Goal: Task Accomplishment & Management: Complete application form

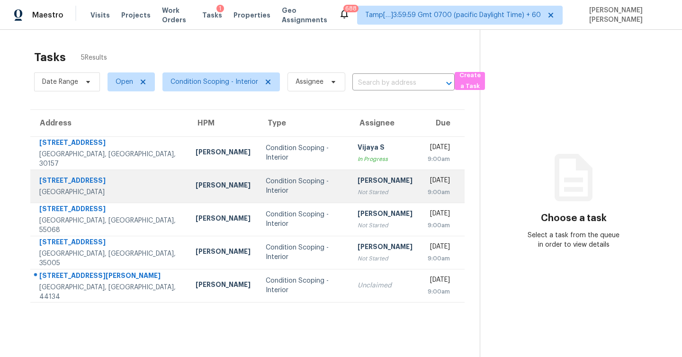
scroll to position [30, 0]
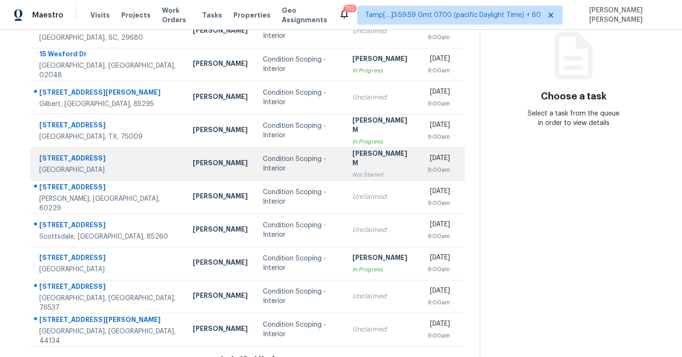
scroll to position [124, 0]
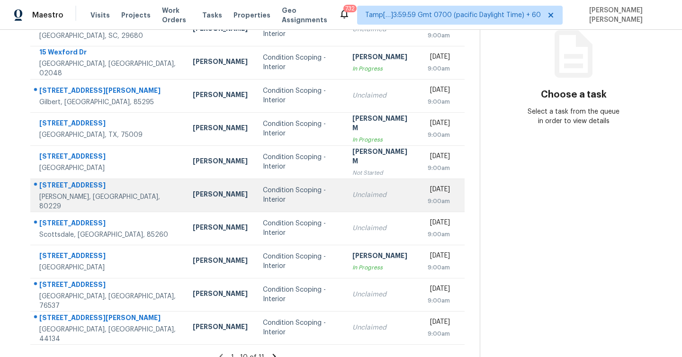
click at [88, 192] on div "9730 Clermont Ln" at bounding box center [108, 187] width 138 height 12
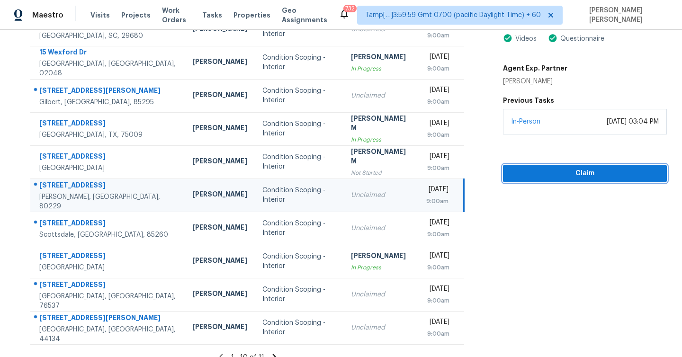
click at [577, 178] on span "Claim" at bounding box center [585, 174] width 149 height 12
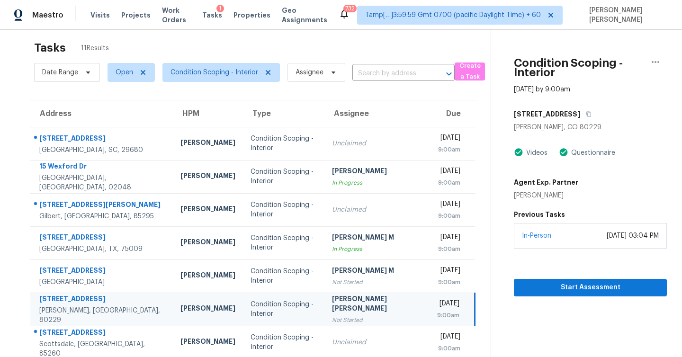
scroll to position [0, 0]
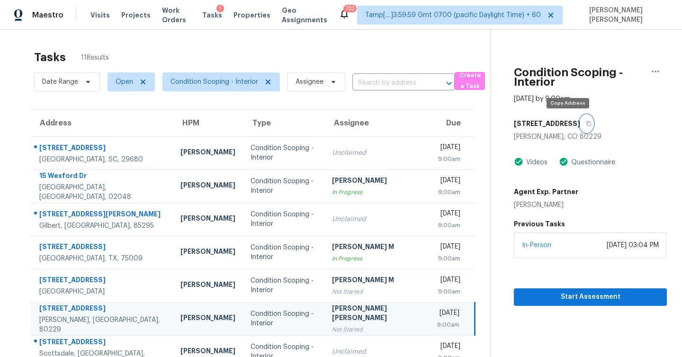
click at [586, 123] on icon "button" at bounding box center [589, 124] width 6 height 6
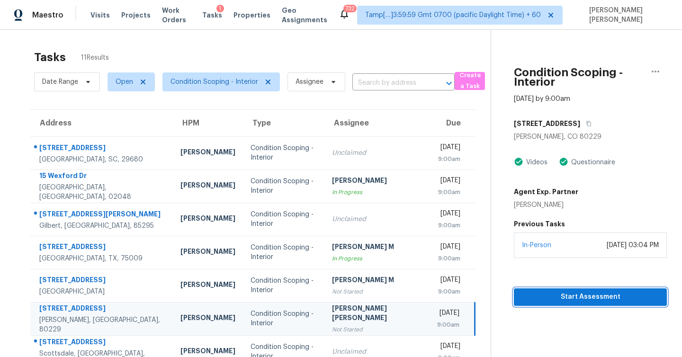
click at [587, 297] on span "Start Assessment" at bounding box center [591, 297] width 138 height 12
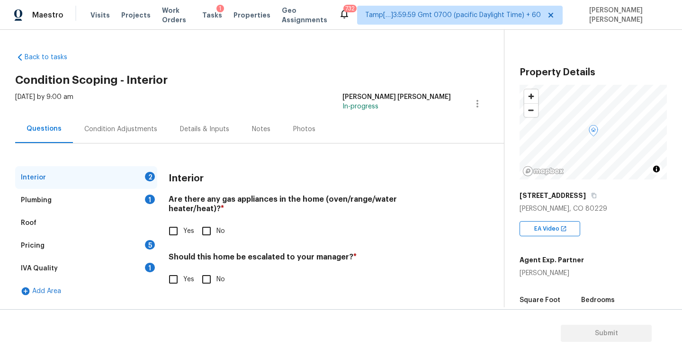
click at [172, 221] on input "Yes" at bounding box center [173, 231] width 20 height 20
checkbox input "true"
click at [38, 202] on div "Plumbing" at bounding box center [36, 200] width 31 height 9
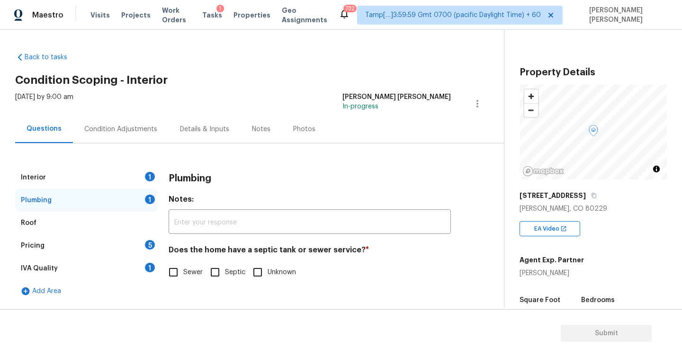
click at [174, 272] on input "Sewer" at bounding box center [173, 273] width 20 height 20
checkbox input "true"
click at [40, 246] on div "Pricing" at bounding box center [33, 245] width 24 height 9
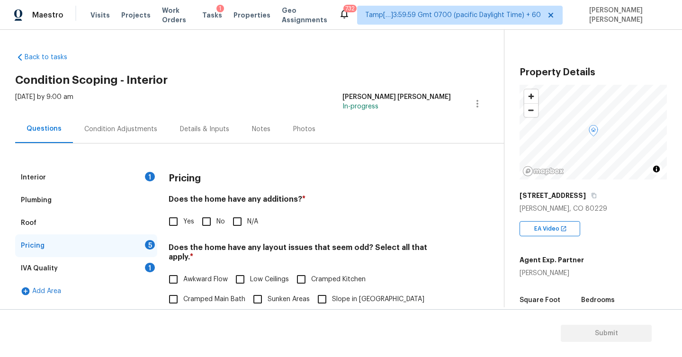
click at [205, 223] on input "No" at bounding box center [207, 222] width 20 height 20
checkbox input "true"
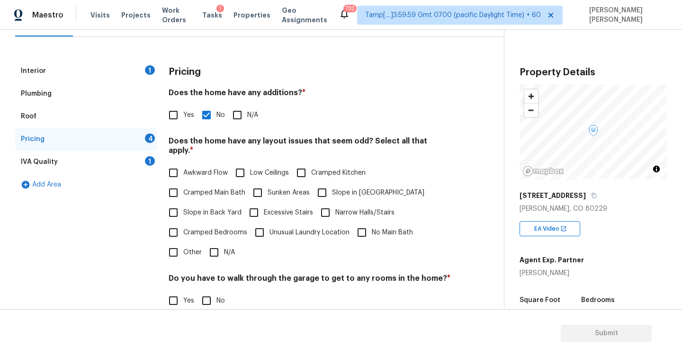
scroll to position [107, 0]
click at [213, 242] on input "N/A" at bounding box center [214, 252] width 20 height 20
checkbox input "true"
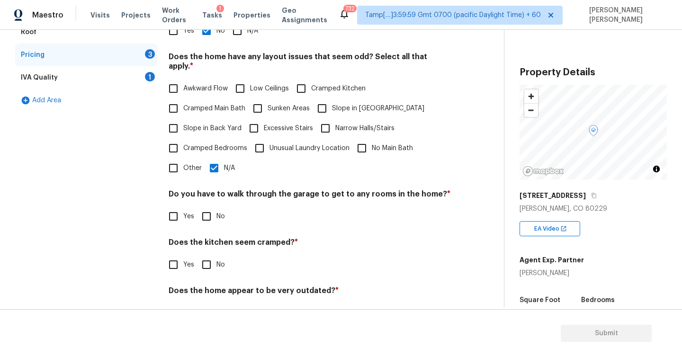
scroll to position [211, 0]
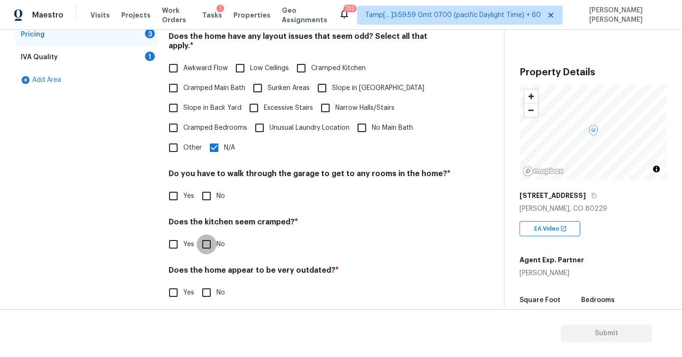
click at [207, 235] on input "No" at bounding box center [207, 245] width 20 height 20
checkbox input "true"
click at [207, 188] on input "No" at bounding box center [207, 196] width 20 height 20
checkbox input "true"
click at [208, 287] on input "No" at bounding box center [207, 293] width 20 height 20
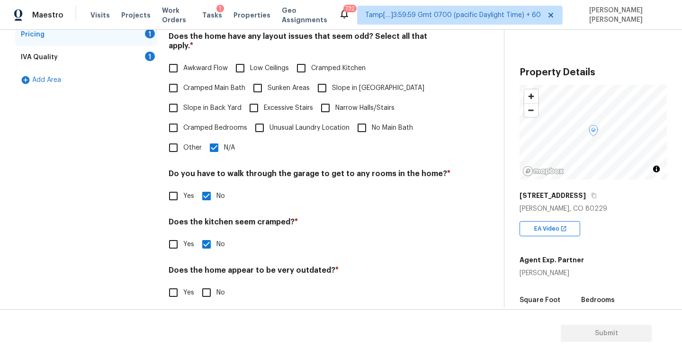
checkbox input "true"
click at [40, 58] on div "IVA Quality" at bounding box center [39, 57] width 37 height 9
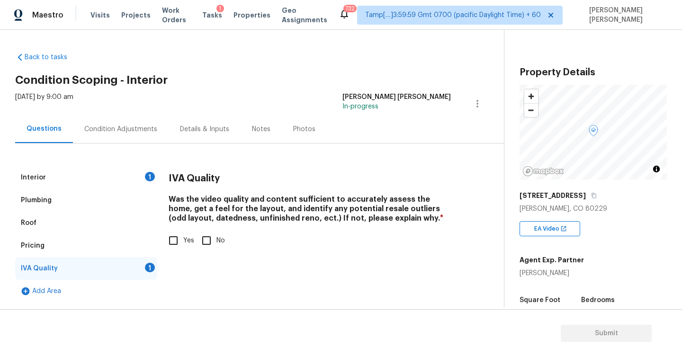
click at [175, 241] on input "Yes" at bounding box center [173, 241] width 20 height 20
checkbox input "true"
click at [118, 134] on div "Condition Adjustments" at bounding box center [121, 129] width 96 height 28
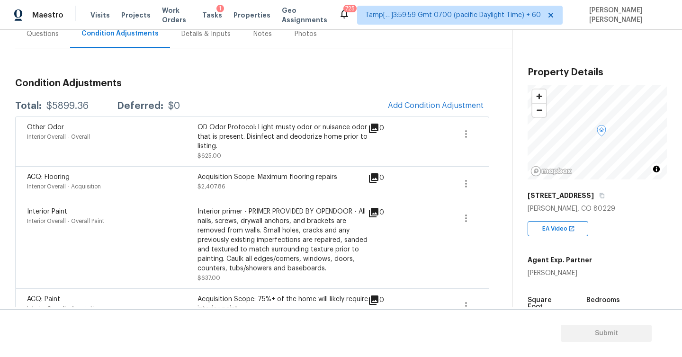
scroll to position [120, 0]
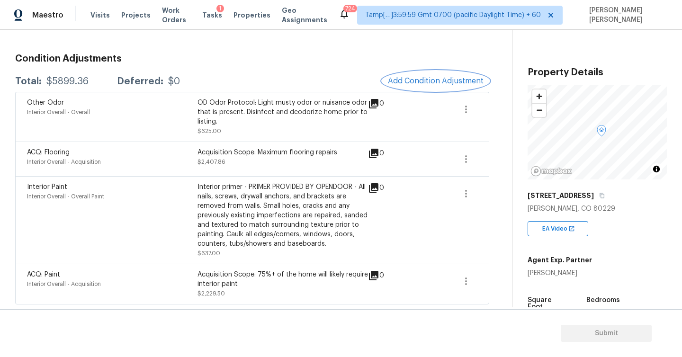
click at [414, 80] on span "Add Condition Adjustment" at bounding box center [436, 81] width 96 height 9
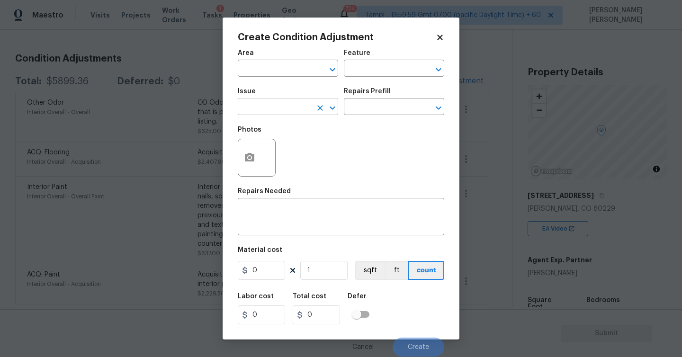
click at [277, 104] on input "text" at bounding box center [275, 107] width 74 height 15
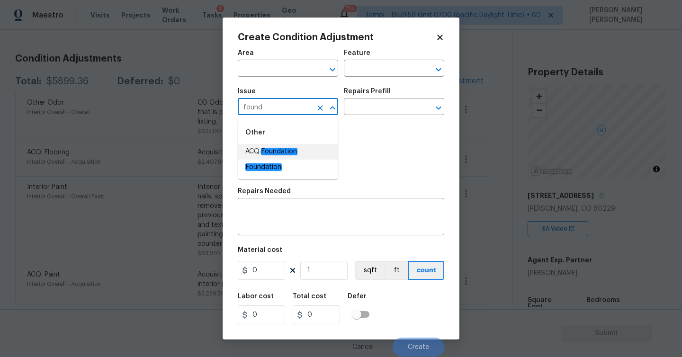
click at [275, 149] on em "Foundation" at bounding box center [279, 152] width 36 height 8
type input "ACQ: Foundation"
click at [402, 105] on input "text" at bounding box center [381, 107] width 74 height 15
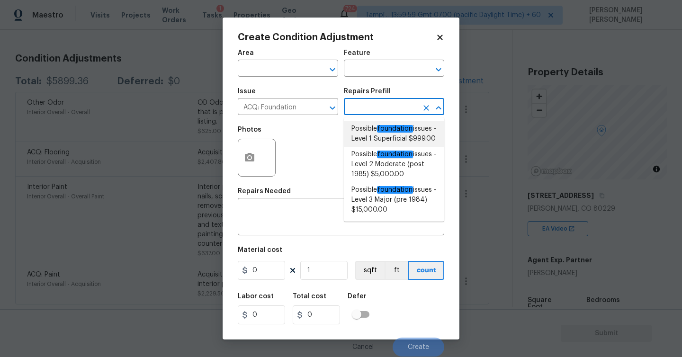
click at [402, 140] on span "Possible foundation issues - Level 1 Superficial $999.00" at bounding box center [394, 134] width 85 height 20
type input "Acquisition"
type textarea "Possible foundation issues - Level 1 - Superficial. Disclaimer: This is NOT a t…"
type input "999"
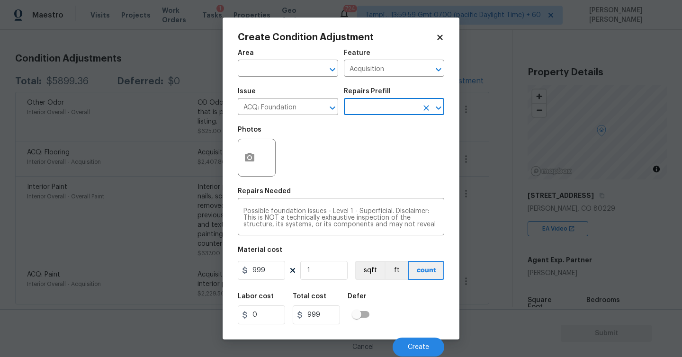
click at [362, 108] on input "text" at bounding box center [381, 107] width 74 height 15
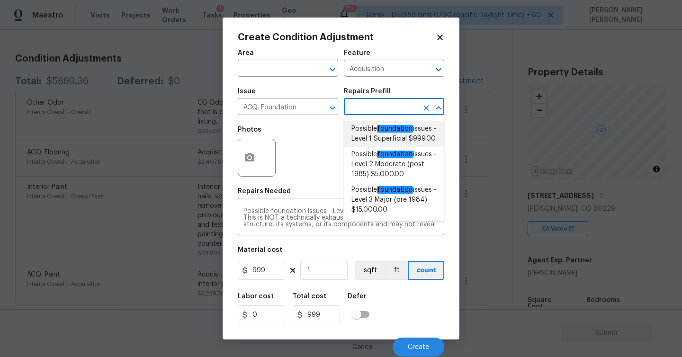
click at [285, 181] on div "Photos" at bounding box center [341, 152] width 207 height 62
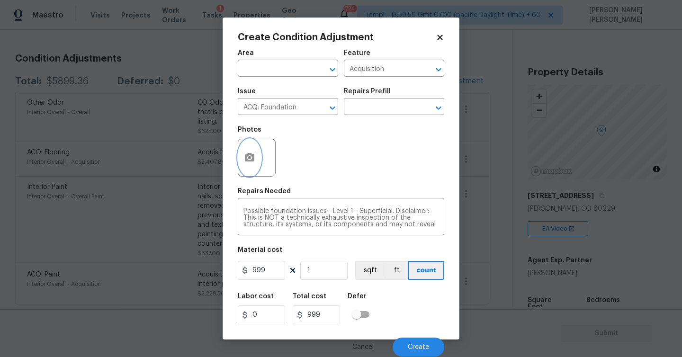
click at [249, 160] on icon "button" at bounding box center [249, 157] width 11 height 11
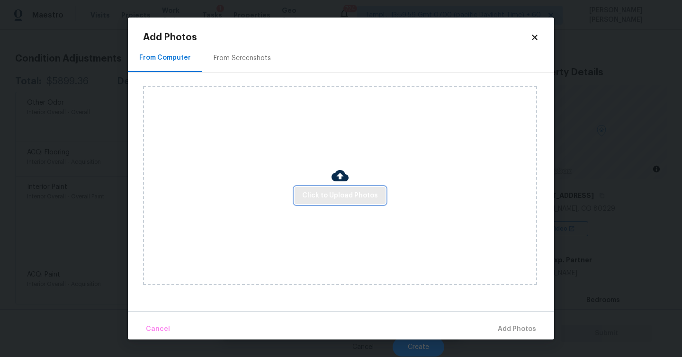
click at [321, 198] on span "Click to Upload Photos" at bounding box center [340, 196] width 76 height 12
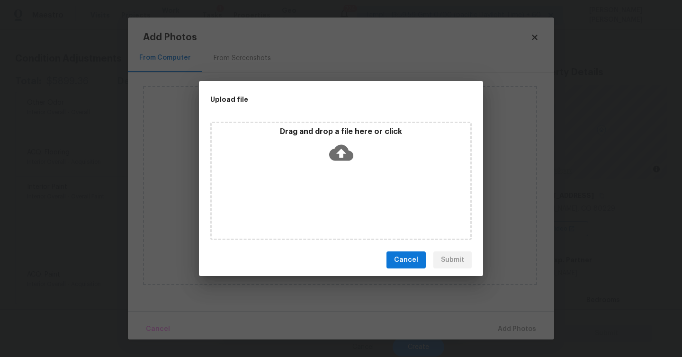
click at [338, 156] on icon at bounding box center [341, 153] width 24 height 16
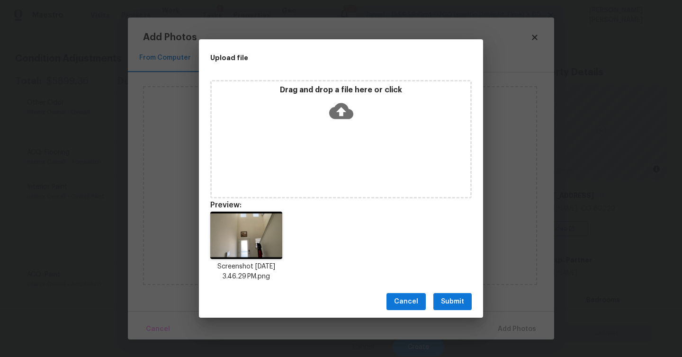
click at [459, 301] on span "Submit" at bounding box center [452, 302] width 23 height 12
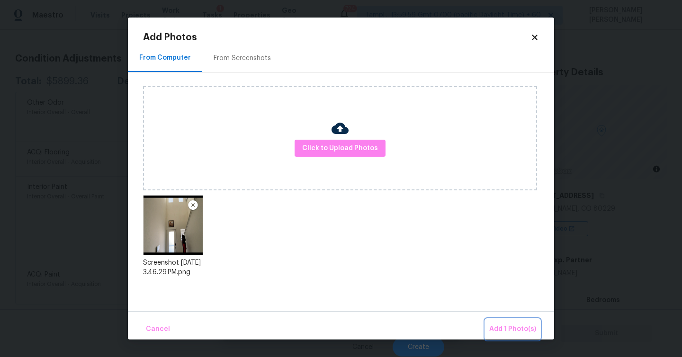
click at [516, 330] on span "Add 1 Photo(s)" at bounding box center [512, 330] width 47 height 12
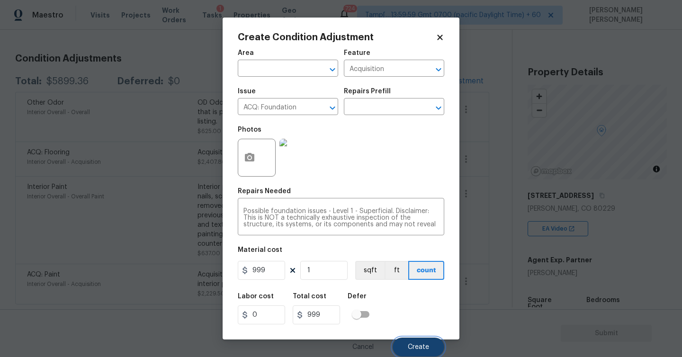
click at [417, 347] on span "Create" at bounding box center [418, 347] width 21 height 7
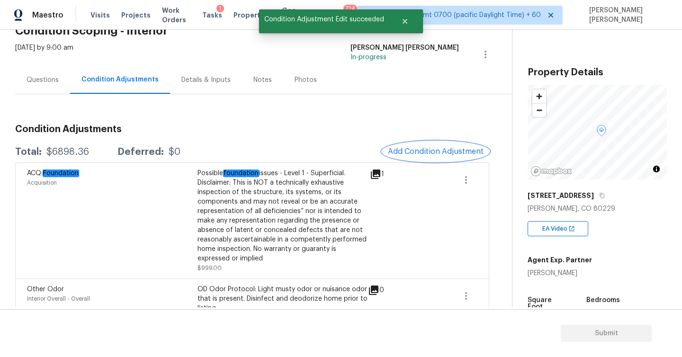
scroll to position [34, 0]
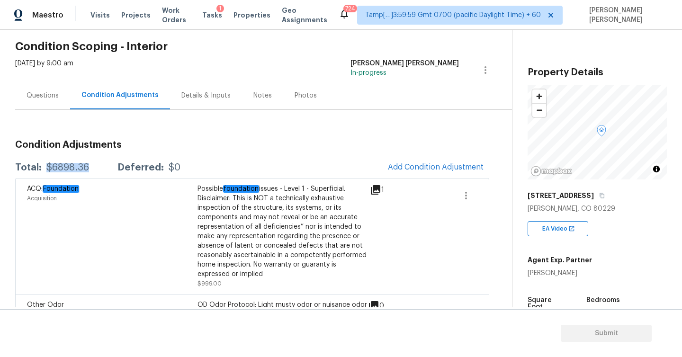
drag, startPoint x: 43, startPoint y: 170, endPoint x: 92, endPoint y: 168, distance: 49.3
click at [93, 168] on div "Total: $6898.36 Deferred: $0" at bounding box center [97, 167] width 165 height 9
copy div "$6898.36"
click at [54, 92] on div "Questions" at bounding box center [43, 95] width 32 height 9
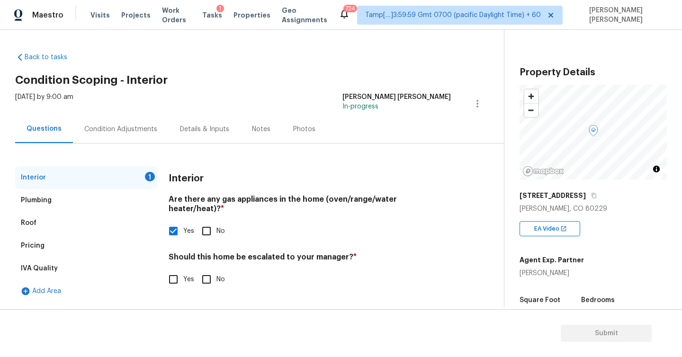
click at [170, 271] on input "Yes" at bounding box center [173, 280] width 20 height 20
checkbox input "true"
click at [225, 296] on input "text" at bounding box center [310, 303] width 282 height 22
click at [199, 299] on input "text" at bounding box center [310, 303] width 282 height 22
paste input "There is a possible foundation present at home timestamp @ 01:00 01:10"
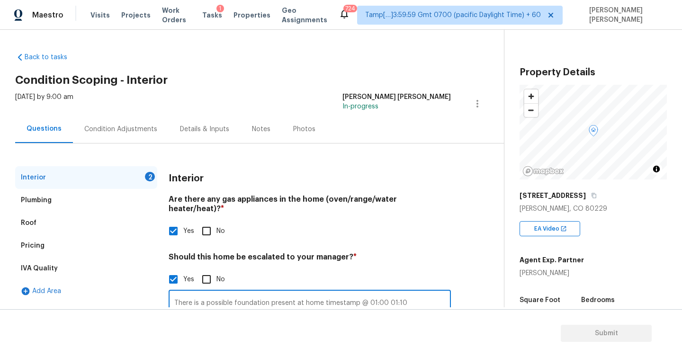
drag, startPoint x: 369, startPoint y: 294, endPoint x: 424, endPoint y: 294, distance: 55.4
click at [424, 294] on input "There is a possible foundation present at home timestamp @ 01:00 01:10" at bounding box center [310, 303] width 282 height 22
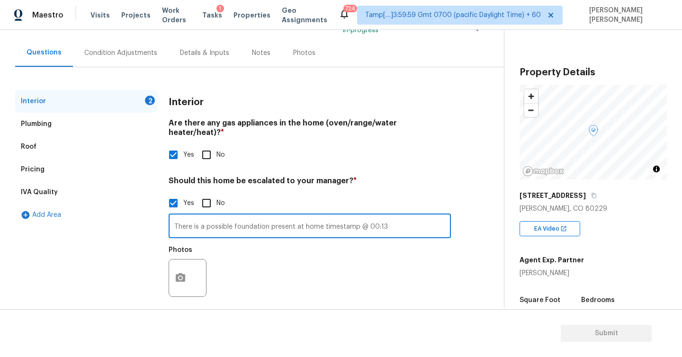
type input "There is a possible foundation present at home timestamp @ 00:13"
click at [183, 273] on icon "button" at bounding box center [180, 277] width 9 height 9
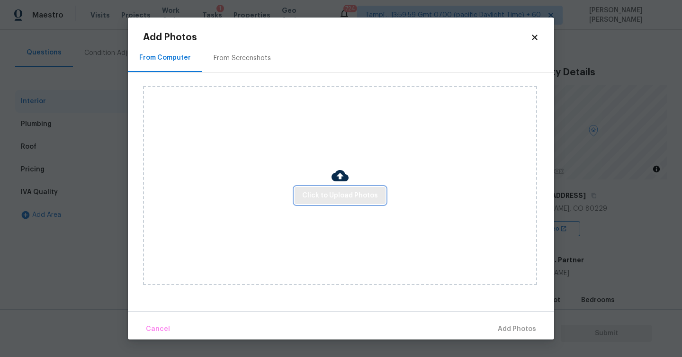
click at [337, 192] on span "Click to Upload Photos" at bounding box center [340, 196] width 76 height 12
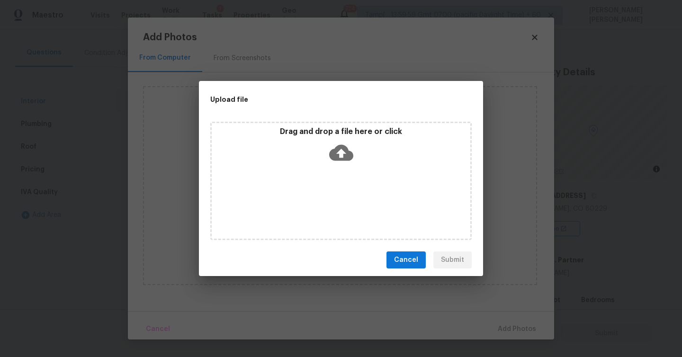
click at [342, 143] on icon at bounding box center [341, 153] width 24 height 24
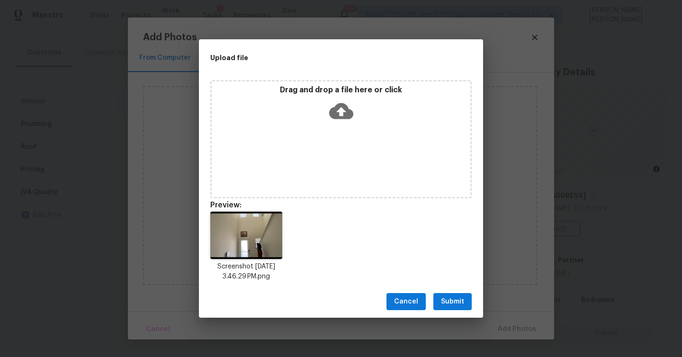
click at [441, 297] on span "Submit" at bounding box center [452, 302] width 23 height 12
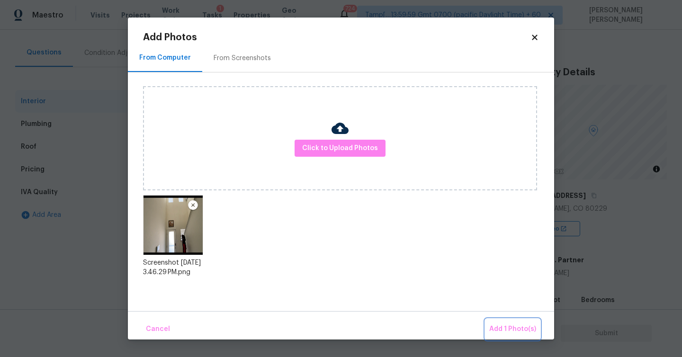
click at [506, 328] on span "Add 1 Photo(s)" at bounding box center [512, 330] width 47 height 12
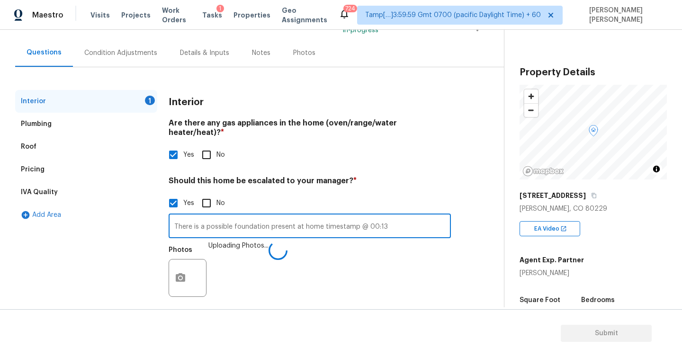
drag, startPoint x: 392, startPoint y: 217, endPoint x: 187, endPoint y: 210, distance: 205.3
click at [187, 216] on input "There is a possible foundation present at home timestamp @ 00:13" at bounding box center [310, 227] width 282 height 22
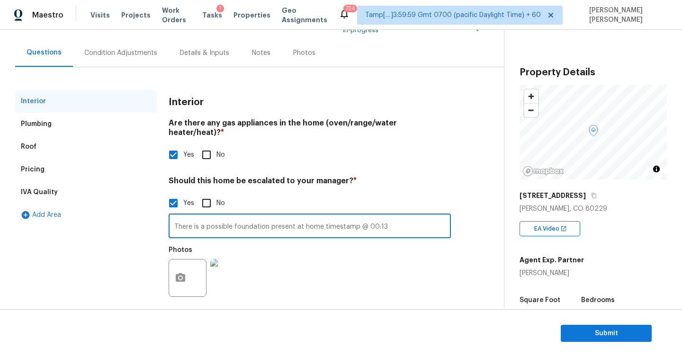
click at [245, 176] on h4 "Should this home be escalated to your manager? *" at bounding box center [310, 182] width 282 height 13
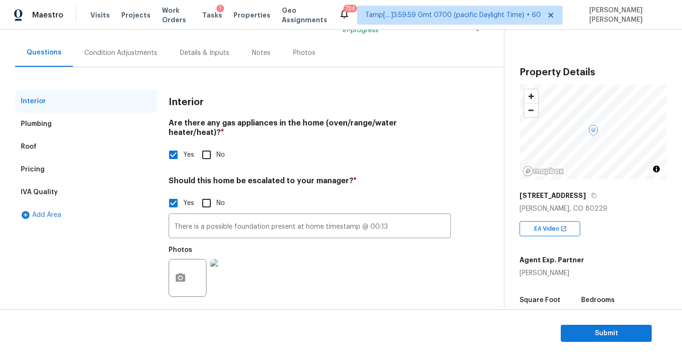
click at [51, 192] on div "IVA Quality" at bounding box center [39, 192] width 37 height 9
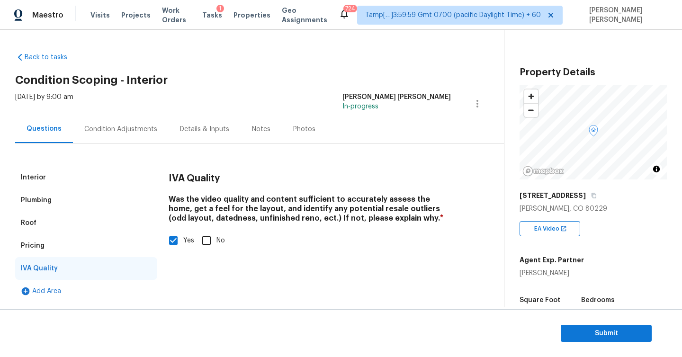
click at [38, 199] on div "Plumbing" at bounding box center [36, 200] width 31 height 9
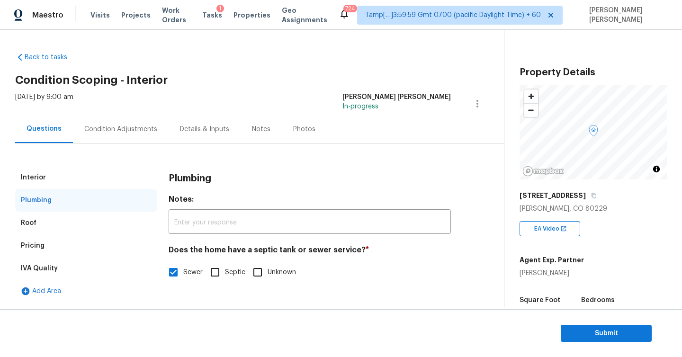
click at [39, 178] on div "Interior" at bounding box center [33, 177] width 25 height 9
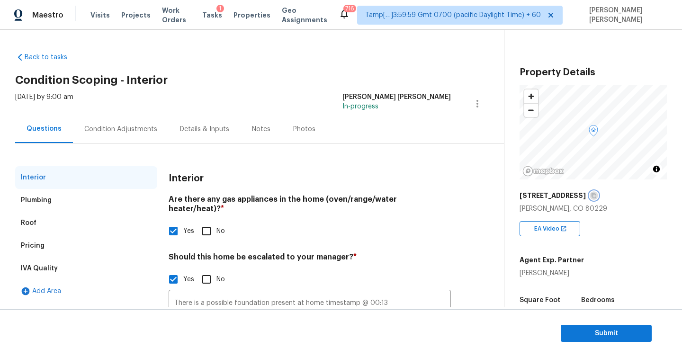
click at [591, 196] on icon "button" at bounding box center [594, 196] width 6 height 6
click at [85, 125] on div "Condition Adjustments" at bounding box center [120, 129] width 73 height 9
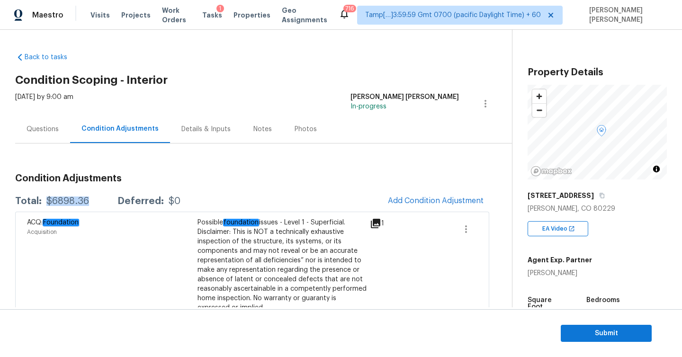
drag, startPoint x: 44, startPoint y: 200, endPoint x: 95, endPoint y: 200, distance: 51.6
click at [95, 200] on div "Total: $6898.36 Deferred: $0" at bounding box center [97, 201] width 165 height 9
copy div "$6898.36"
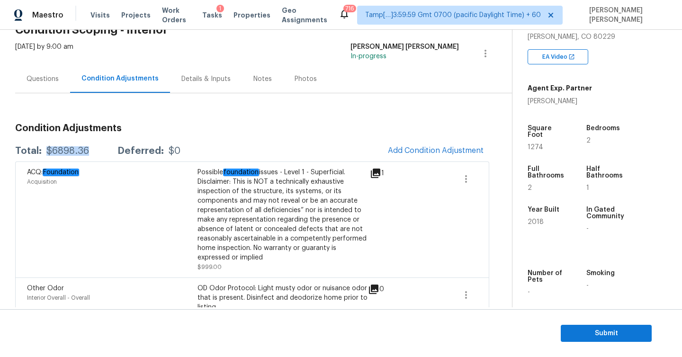
scroll to position [172, 0]
click at [593, 334] on span "Submit" at bounding box center [607, 334] width 76 height 12
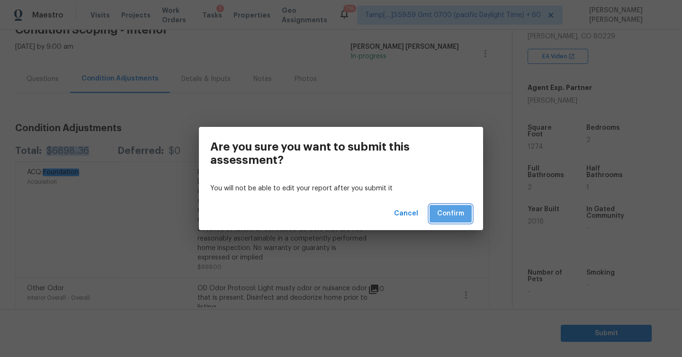
click at [444, 210] on span "Confirm" at bounding box center [450, 214] width 27 height 12
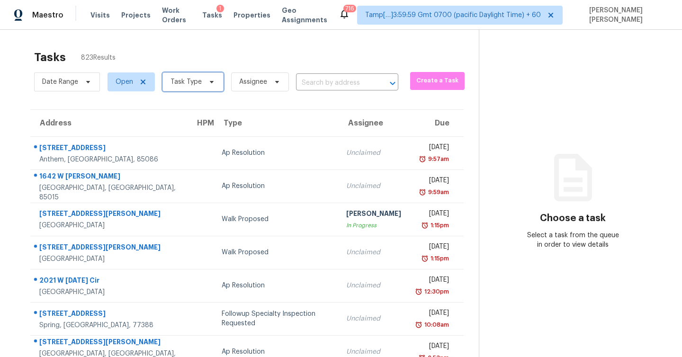
click at [210, 81] on icon at bounding box center [212, 82] width 4 height 2
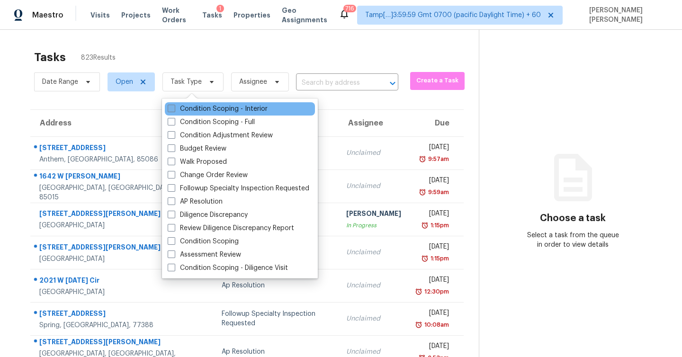
click at [182, 110] on label "Condition Scoping - Interior" at bounding box center [218, 108] width 100 height 9
click at [174, 110] on input "Condition Scoping - Interior" at bounding box center [171, 107] width 6 height 6
checkbox input "true"
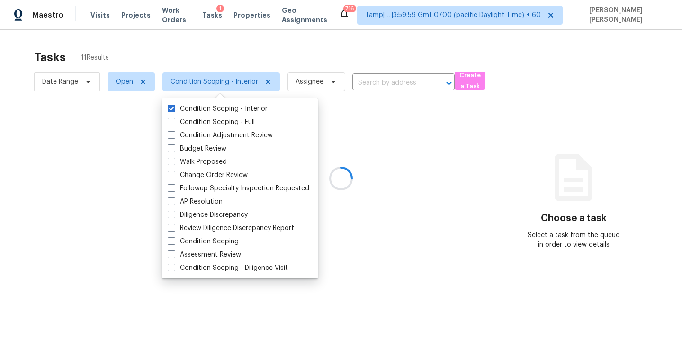
click at [242, 47] on div at bounding box center [341, 178] width 682 height 357
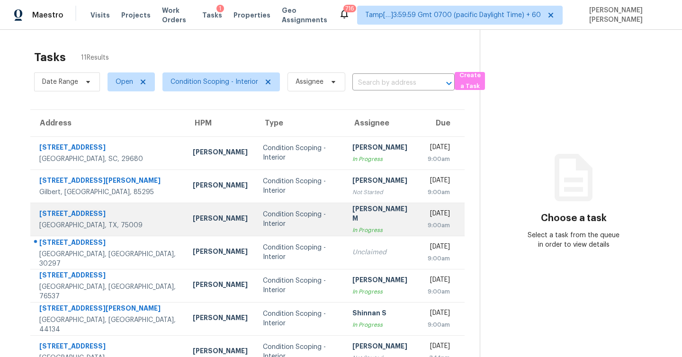
scroll to position [36, 0]
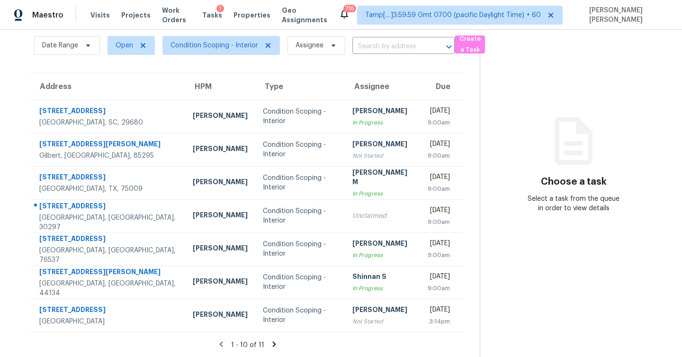
click at [270, 344] on icon at bounding box center [274, 344] width 9 height 9
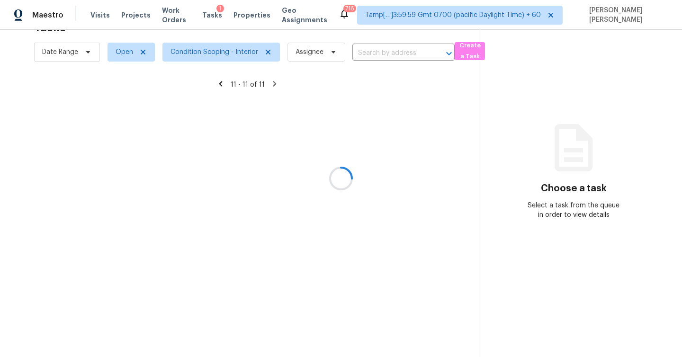
scroll to position [30, 0]
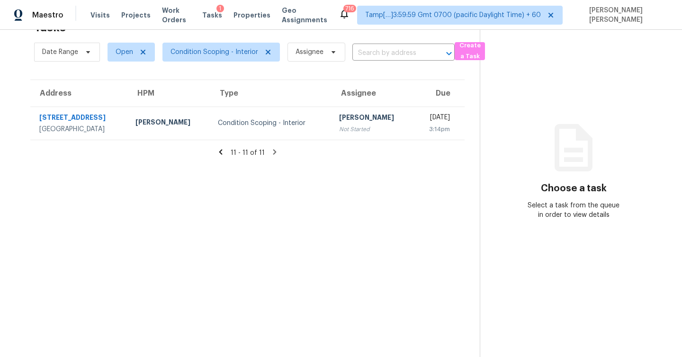
click at [219, 152] on icon at bounding box center [221, 152] width 9 height 9
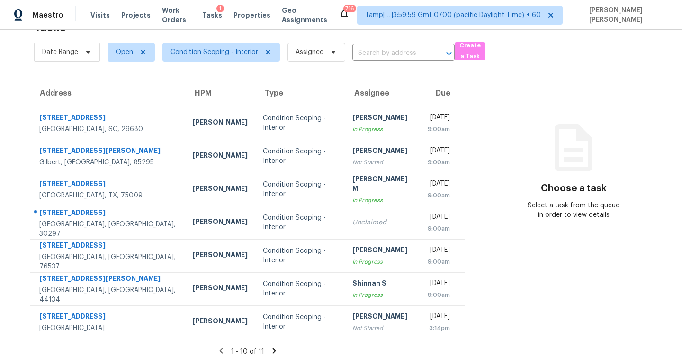
scroll to position [36, 0]
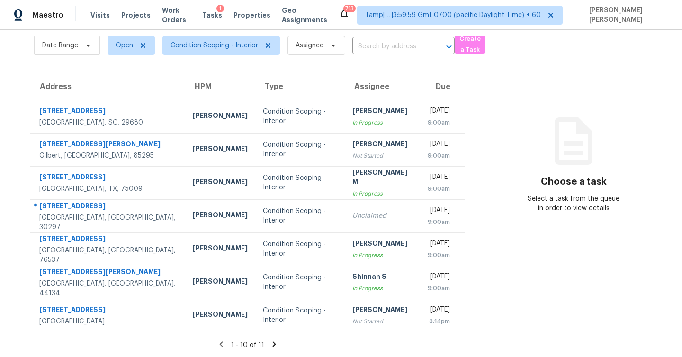
click at [273, 344] on icon at bounding box center [273, 344] width 3 height 5
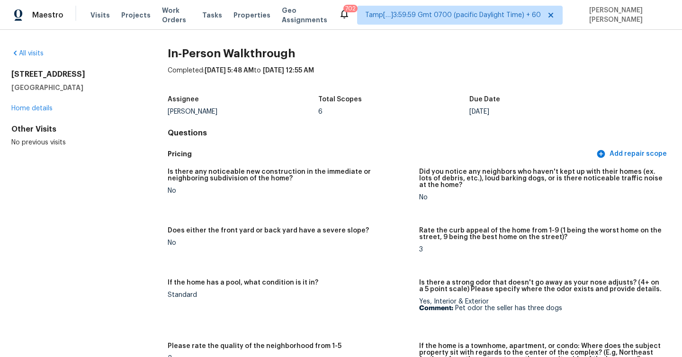
scroll to position [2476, 0]
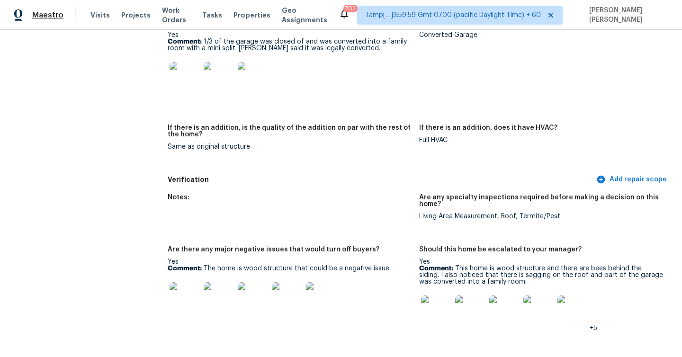
click at [38, 10] on span "Maestro" at bounding box center [47, 14] width 31 height 9
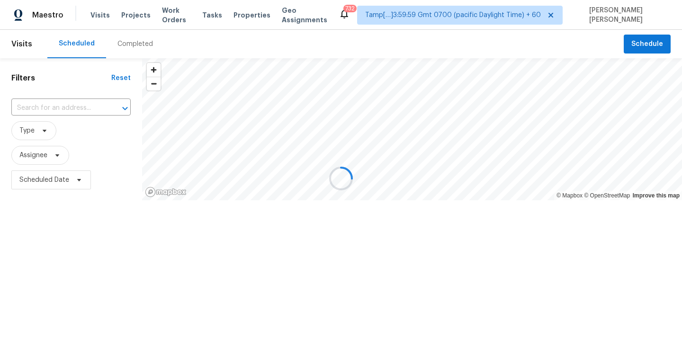
click at [124, 45] on div at bounding box center [341, 178] width 682 height 357
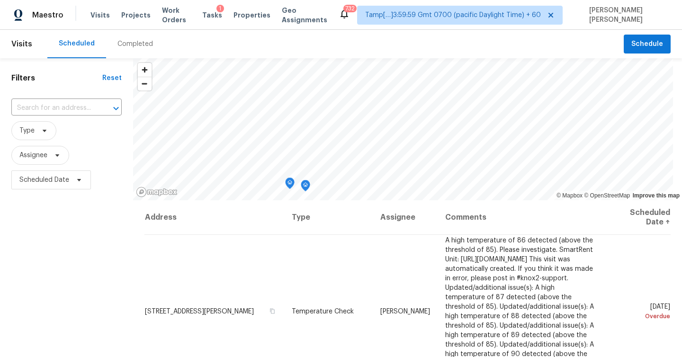
click at [135, 43] on div "Completed" at bounding box center [136, 43] width 36 height 9
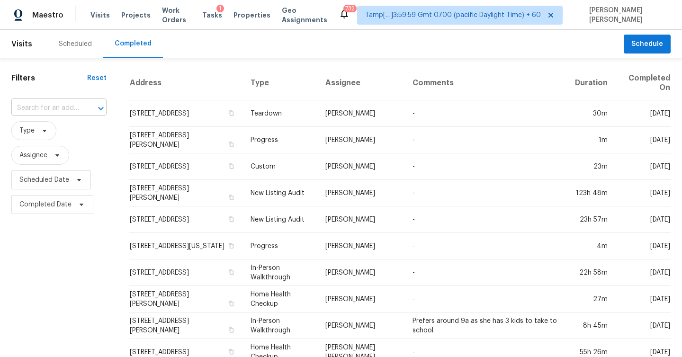
click at [62, 109] on input "text" at bounding box center [45, 108] width 69 height 15
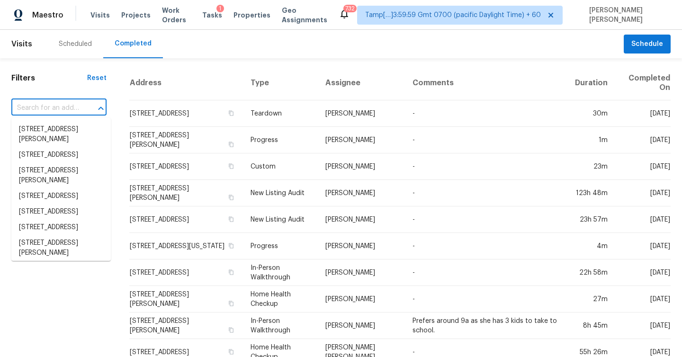
paste input "9730 Clermont Ln, Thornton, CO 80229"
type input "9730 Clermont Ln, Thornton, CO 80229"
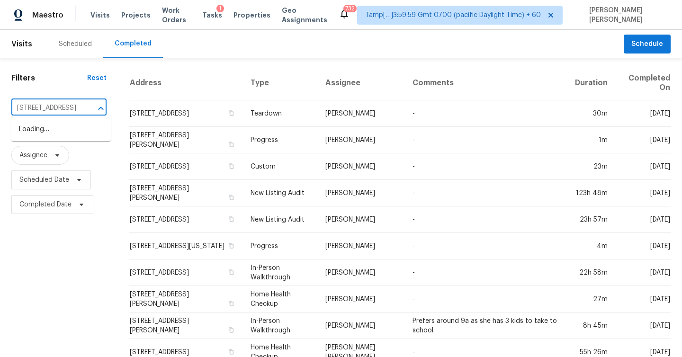
scroll to position [0, 56]
click at [60, 134] on li "9730 Clermont Ln, Thornton, CO 80229" at bounding box center [61, 130] width 100 height 16
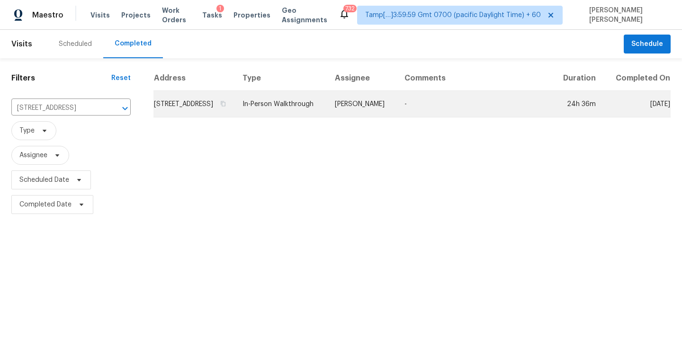
click at [222, 109] on td "9730 Clermont Ln, Thornton, CO 80229" at bounding box center [195, 104] width 82 height 27
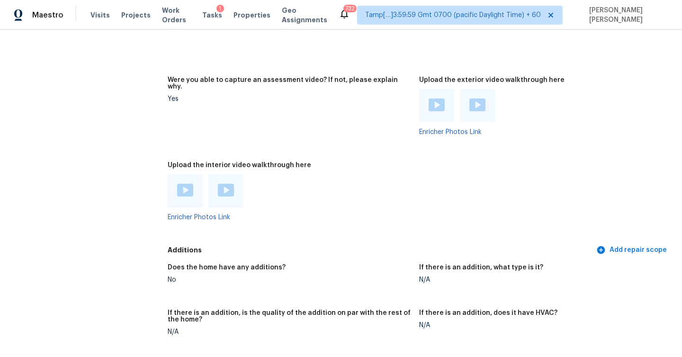
scroll to position [2057, 0]
click at [183, 184] on img at bounding box center [185, 190] width 16 height 13
click at [233, 184] on img at bounding box center [226, 190] width 16 height 13
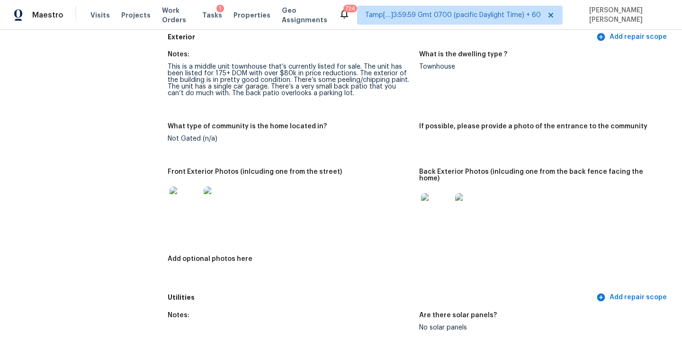
scroll to position [386, 0]
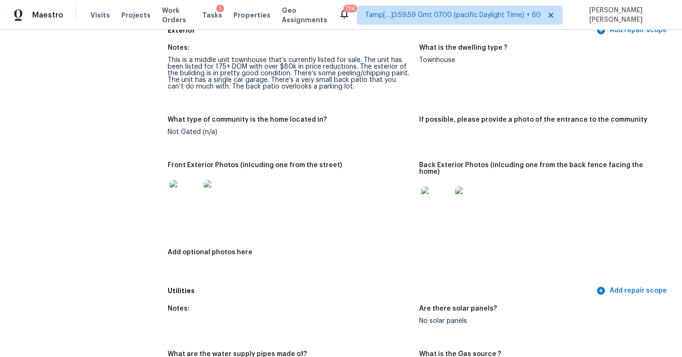
click at [186, 189] on img at bounding box center [185, 195] width 30 height 30
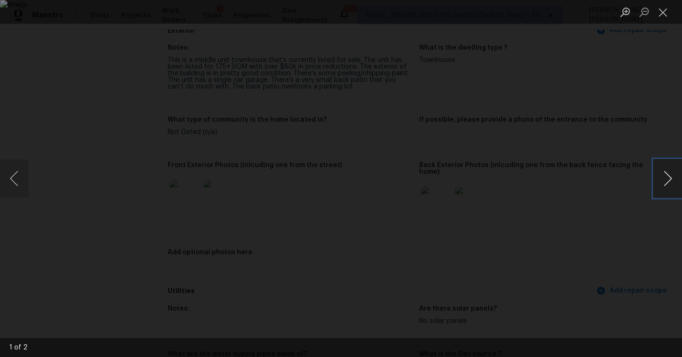
click at [667, 178] on button "Next image" at bounding box center [668, 179] width 28 height 38
click at [682, 172] on button "Next image" at bounding box center [668, 179] width 28 height 38
click at [658, 8] on button "Close lightbox" at bounding box center [663, 12] width 19 height 17
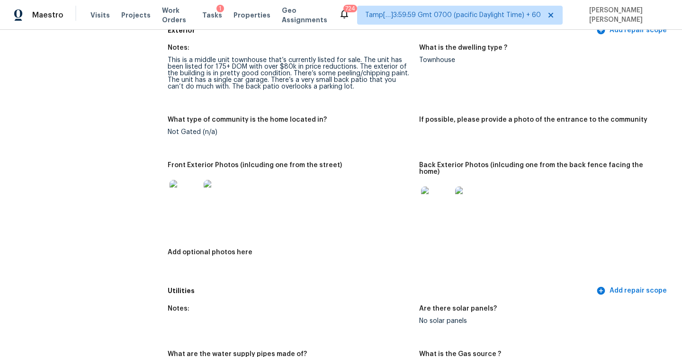
click at [449, 199] on img at bounding box center [436, 202] width 30 height 30
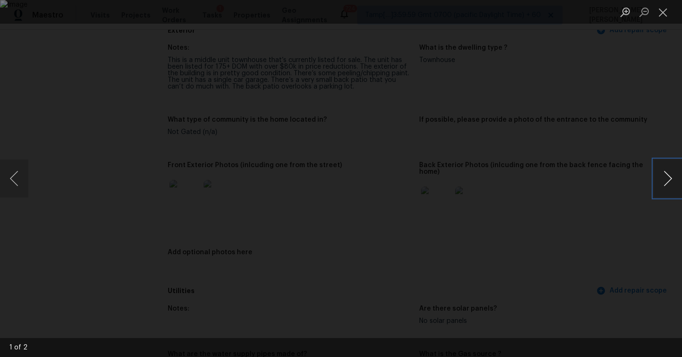
click at [665, 179] on button "Next image" at bounding box center [668, 179] width 28 height 38
click at [661, 10] on button "Close lightbox" at bounding box center [663, 12] width 19 height 17
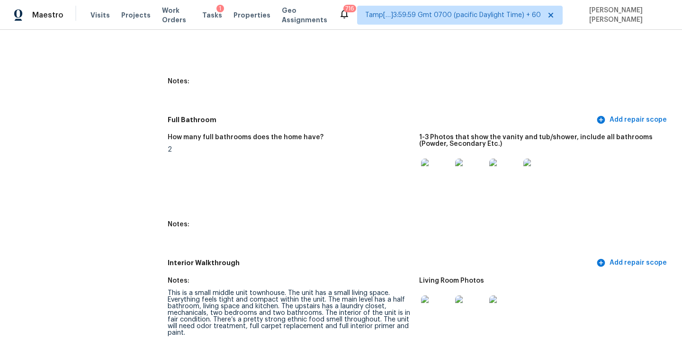
scroll to position [1085, 0]
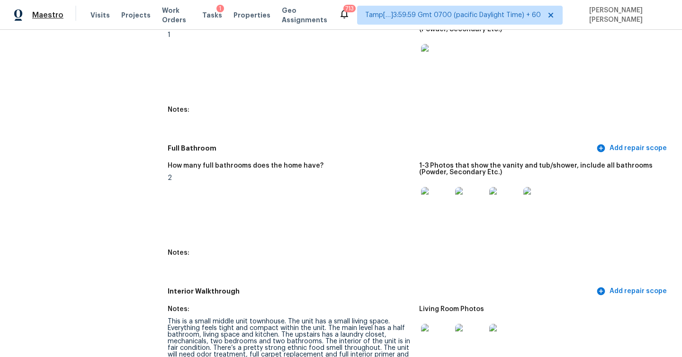
click at [47, 15] on span "Maestro" at bounding box center [47, 14] width 31 height 9
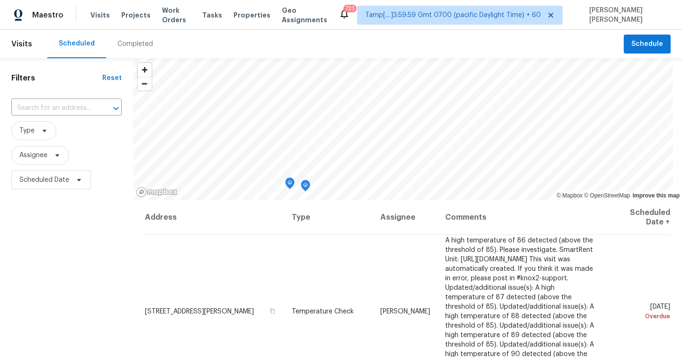
click at [123, 43] on div "Completed" at bounding box center [136, 43] width 36 height 9
